Goal: Navigation & Orientation: Find specific page/section

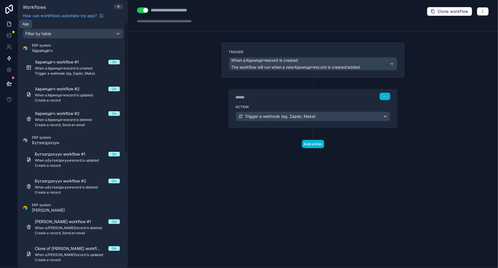
click at [5, 25] on link at bounding box center [9, 23] width 18 height 11
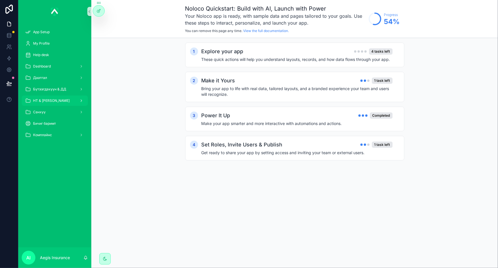
click at [61, 101] on div "НТ & [PERSON_NAME]" at bounding box center [54, 100] width 59 height 9
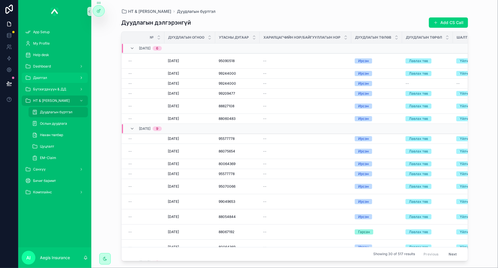
click at [57, 77] on div "Даатгал" at bounding box center [54, 77] width 59 height 9
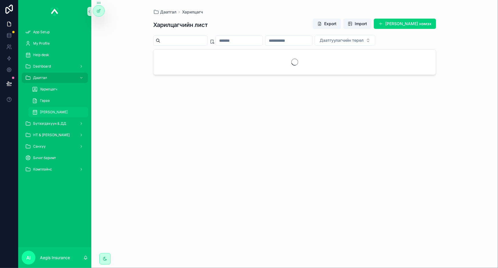
click at [51, 112] on span "[PERSON_NAME]" at bounding box center [54, 112] width 28 height 5
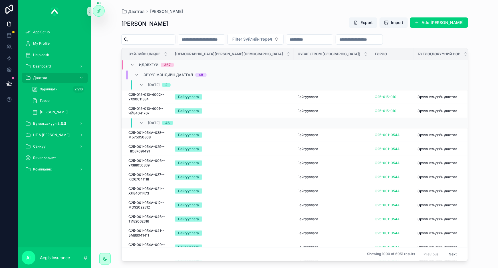
click at [132, 64] on icon "scrollable content" at bounding box center [132, 65] width 5 height 5
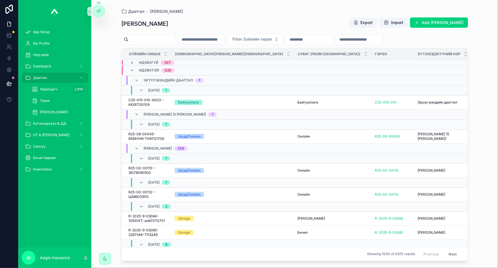
click at [133, 62] on icon "scrollable content" at bounding box center [132, 62] width 5 height 5
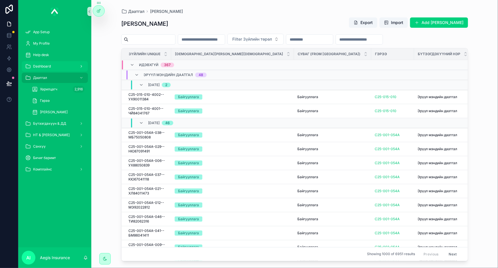
click at [45, 67] on span "Dashboard" at bounding box center [42, 66] width 18 height 5
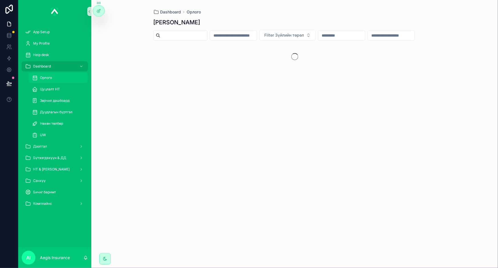
click at [65, 79] on div "Орлого" at bounding box center [58, 77] width 53 height 9
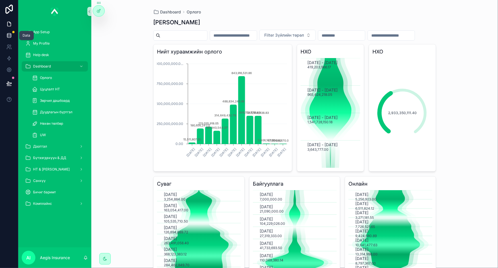
click at [11, 35] on icon at bounding box center [9, 36] width 6 height 6
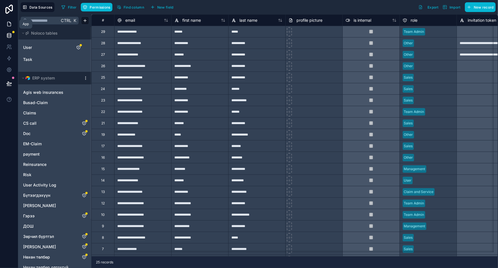
click at [8, 22] on icon at bounding box center [8, 24] width 3 height 4
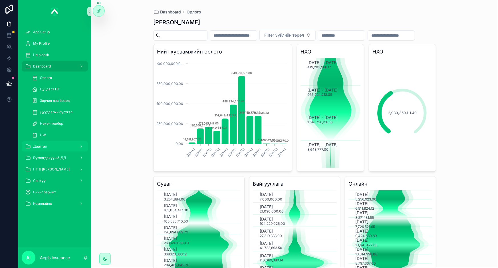
click at [51, 150] on div "Даатгал" at bounding box center [54, 146] width 59 height 9
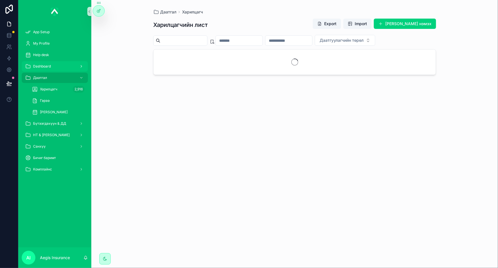
click at [65, 68] on div "Dashboard" at bounding box center [54, 66] width 59 height 9
